Goal: Task Accomplishment & Management: Use online tool/utility

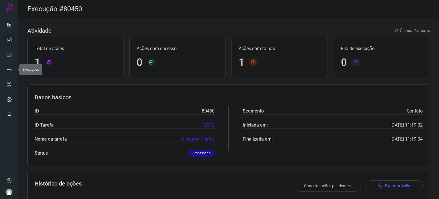
click at [9, 41] on icon at bounding box center [9, 40] width 6 height 6
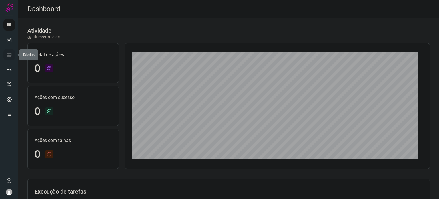
click at [12, 53] on icon at bounding box center [9, 55] width 6 height 6
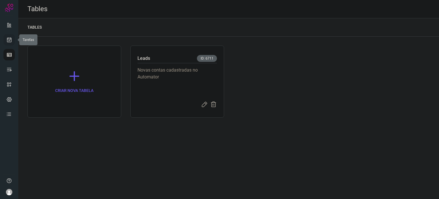
click at [8, 41] on icon at bounding box center [9, 40] width 6 height 6
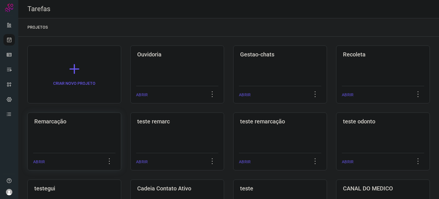
click at [130, 140] on div "Remarcação ABRIR" at bounding box center [177, 141] width 94 height 58
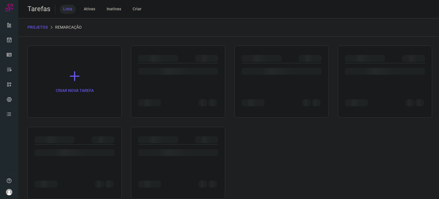
click at [83, 140] on div at bounding box center [75, 139] width 80 height 7
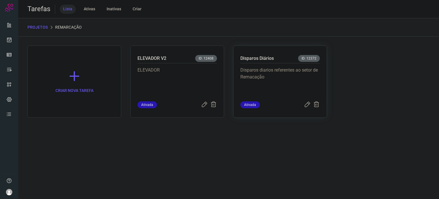
click at [264, 77] on p "Disparos diarios referentes ao setor de Remacação" at bounding box center [279, 81] width 79 height 29
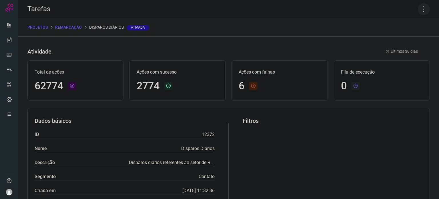
click at [418, 7] on icon at bounding box center [424, 9] width 12 height 12
click at [396, 40] on li "Executar" at bounding box center [399, 37] width 52 height 9
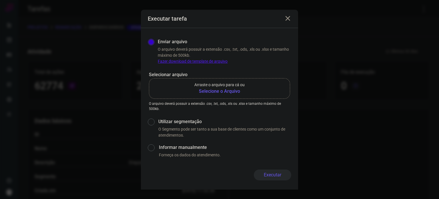
click at [241, 89] on b "Selecione o Arquivo" at bounding box center [219, 91] width 50 height 7
click at [0, 0] on input "Arraste o arquivo para cá ou Selecione o Arquivo" at bounding box center [0, 0] width 0 height 0
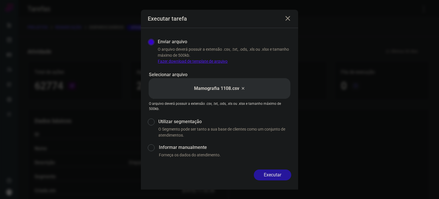
click at [277, 174] on button "Executar" at bounding box center [272, 174] width 37 height 11
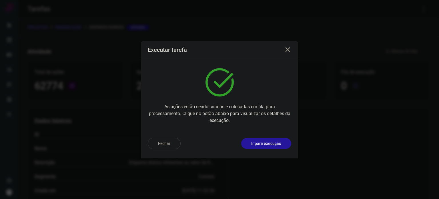
click at [276, 138] on button "Ir para execução" at bounding box center [266, 143] width 50 height 11
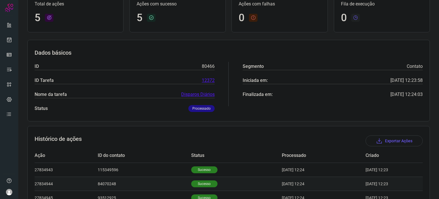
scroll to position [107, 0]
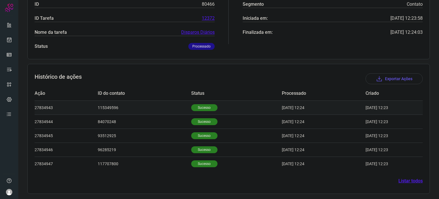
click at [199, 107] on p "Sucesso" at bounding box center [204, 107] width 26 height 7
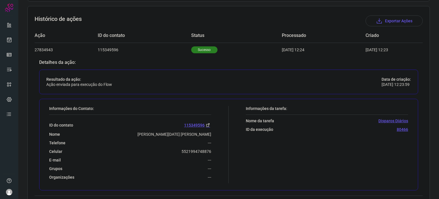
scroll to position [245, 0]
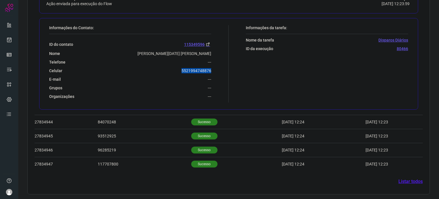
drag, startPoint x: 182, startPoint y: 69, endPoint x: 213, endPoint y: 70, distance: 31.8
click at [213, 70] on div "Informações do Contato: ID do contato 115349596 Nome [PERSON_NAME][DATE] [PERSO…" at bounding box center [137, 63] width 182 height 77
copy p "5521994748876"
